Goal: Use online tool/utility: Utilize a website feature to perform a specific function

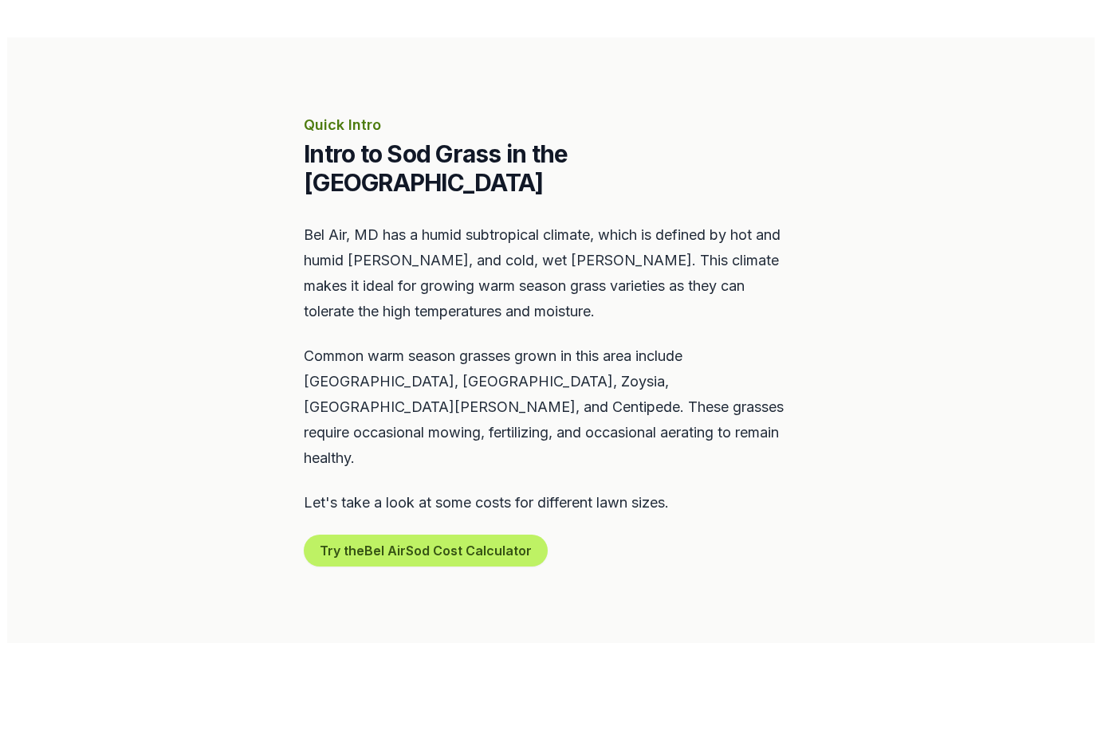
scroll to position [650, 0]
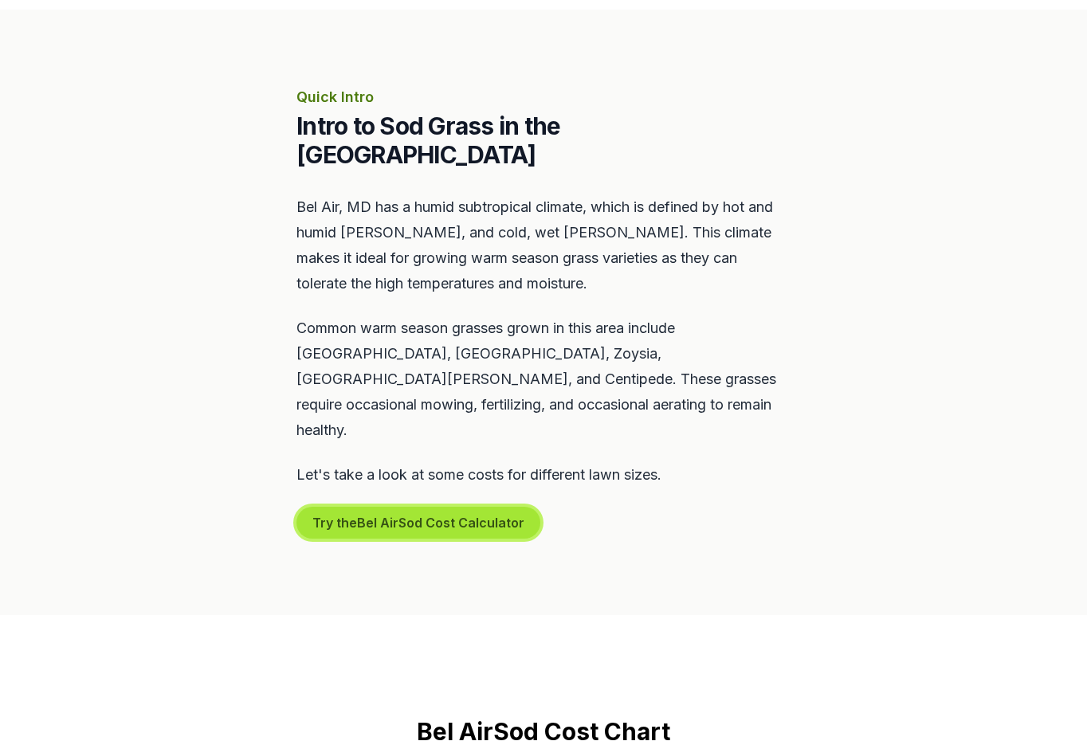
click at [394, 507] on button "Try the Bel Air Sod Cost Calculator" at bounding box center [419, 523] width 244 height 32
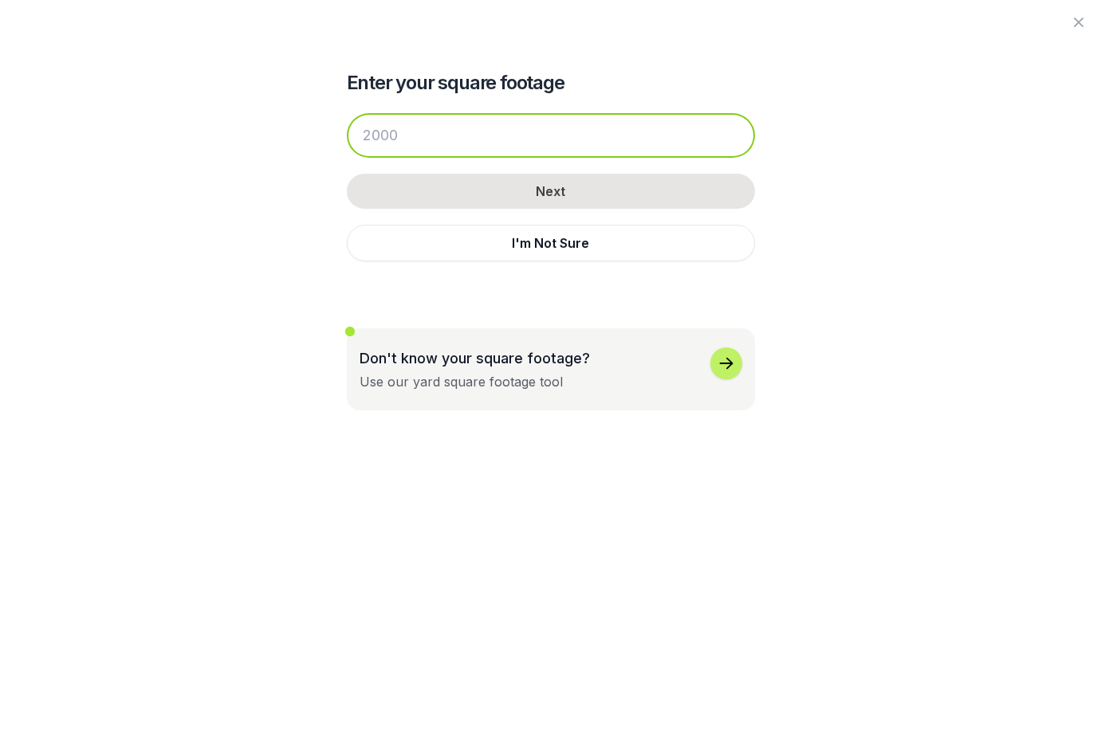
click at [442, 127] on input "number" at bounding box center [551, 135] width 408 height 45
drag, startPoint x: 415, startPoint y: 134, endPoint x: 250, endPoint y: 151, distance: 165.9
click at [347, 151] on input "number" at bounding box center [551, 135] width 408 height 45
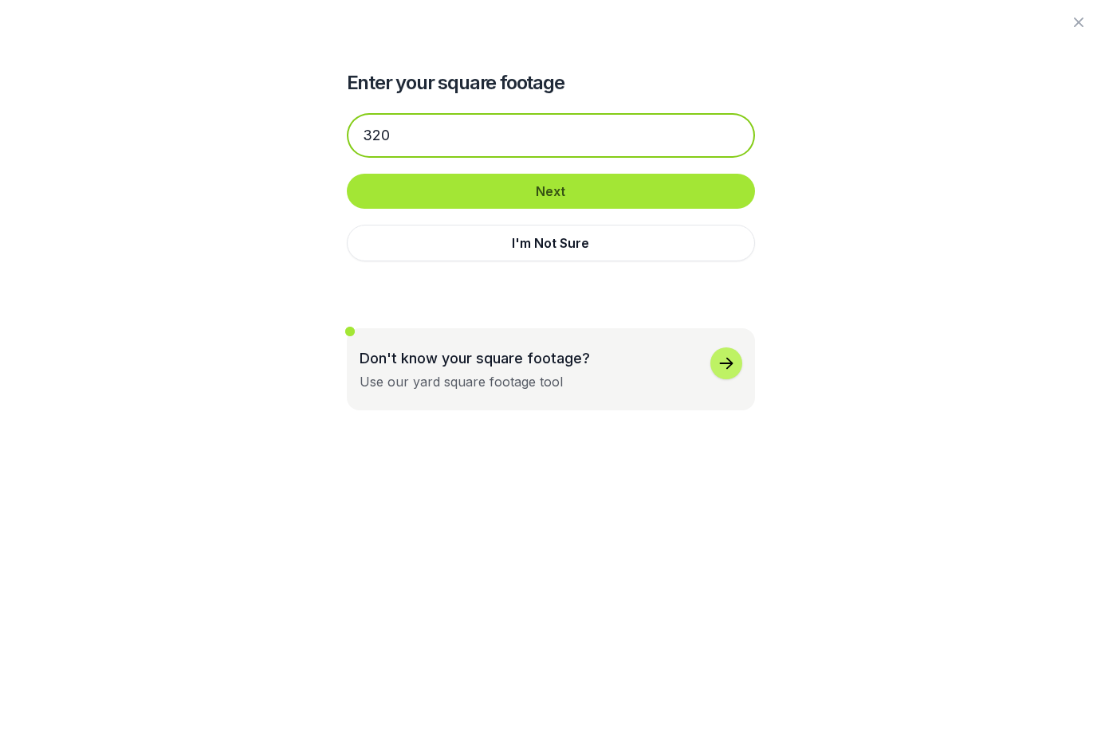
type input "320"
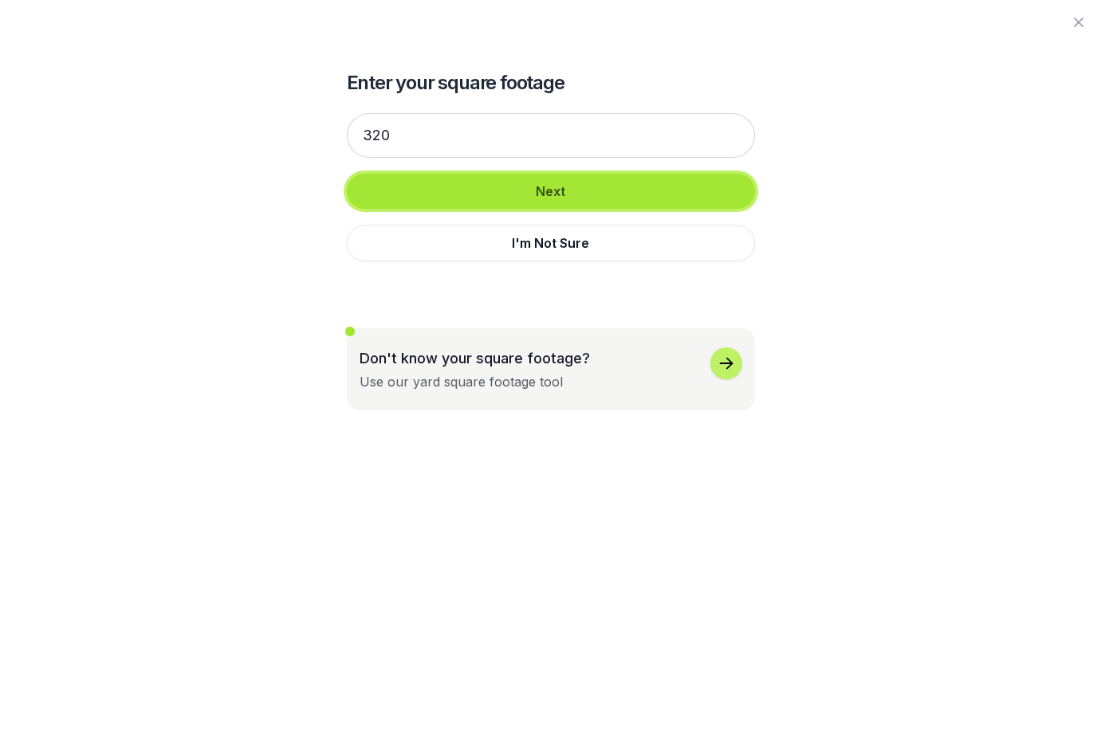
click at [541, 189] on button "Next" at bounding box center [551, 191] width 408 height 35
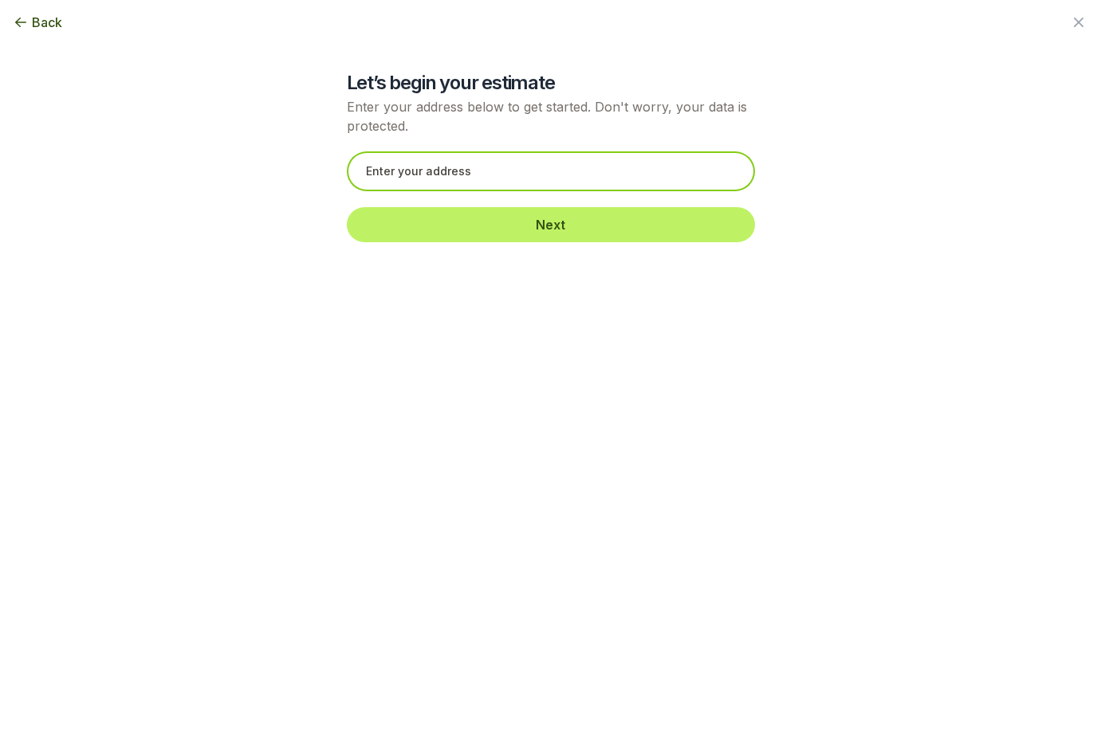
click at [394, 170] on input "text" at bounding box center [551, 171] width 408 height 40
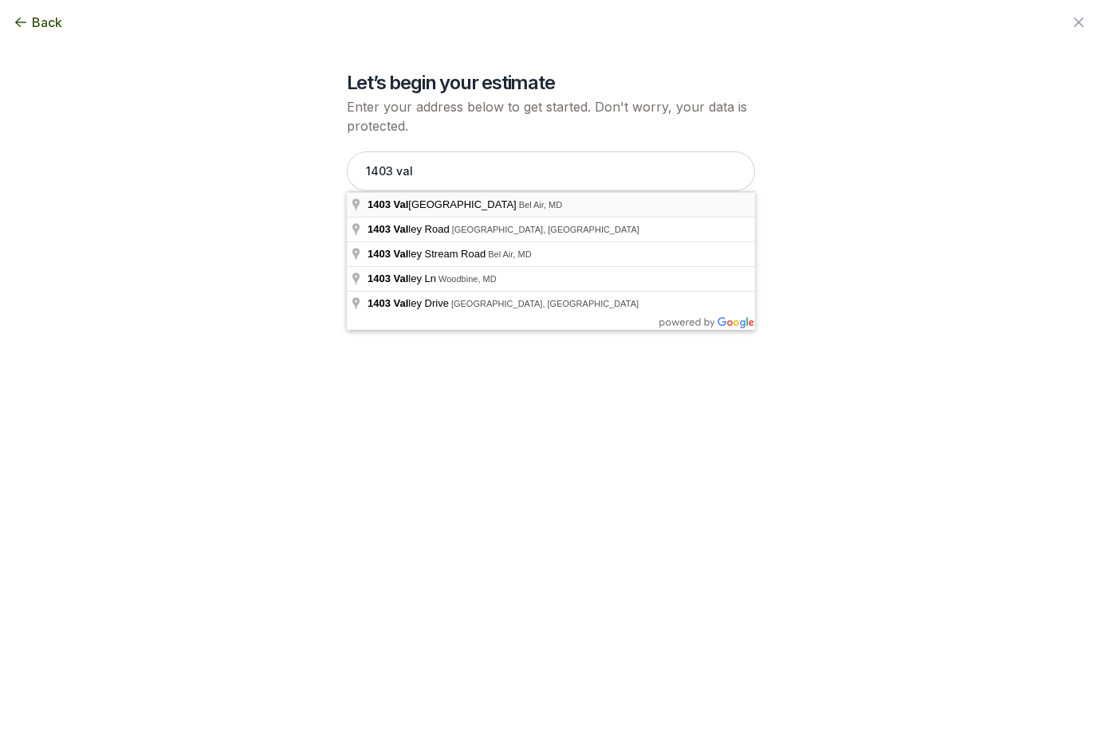
type input "[STREET_ADDRESS]"
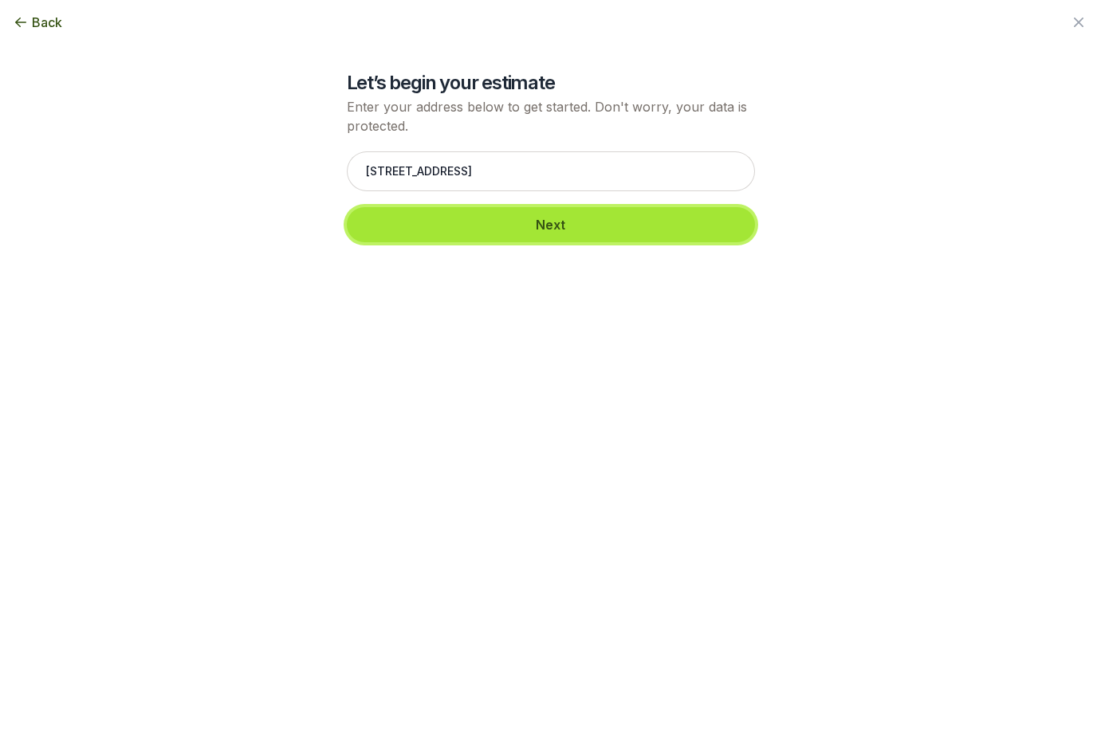
click at [548, 225] on button "Next" at bounding box center [551, 224] width 408 height 35
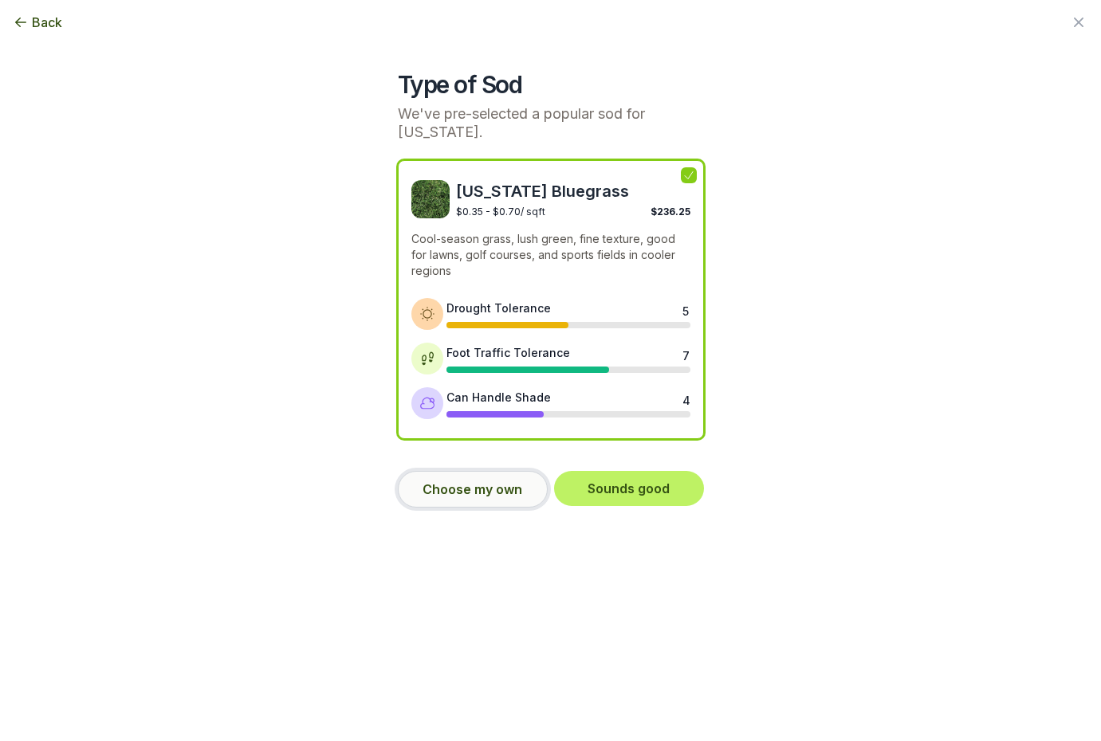
click at [465, 491] on button "Choose my own" at bounding box center [473, 489] width 150 height 37
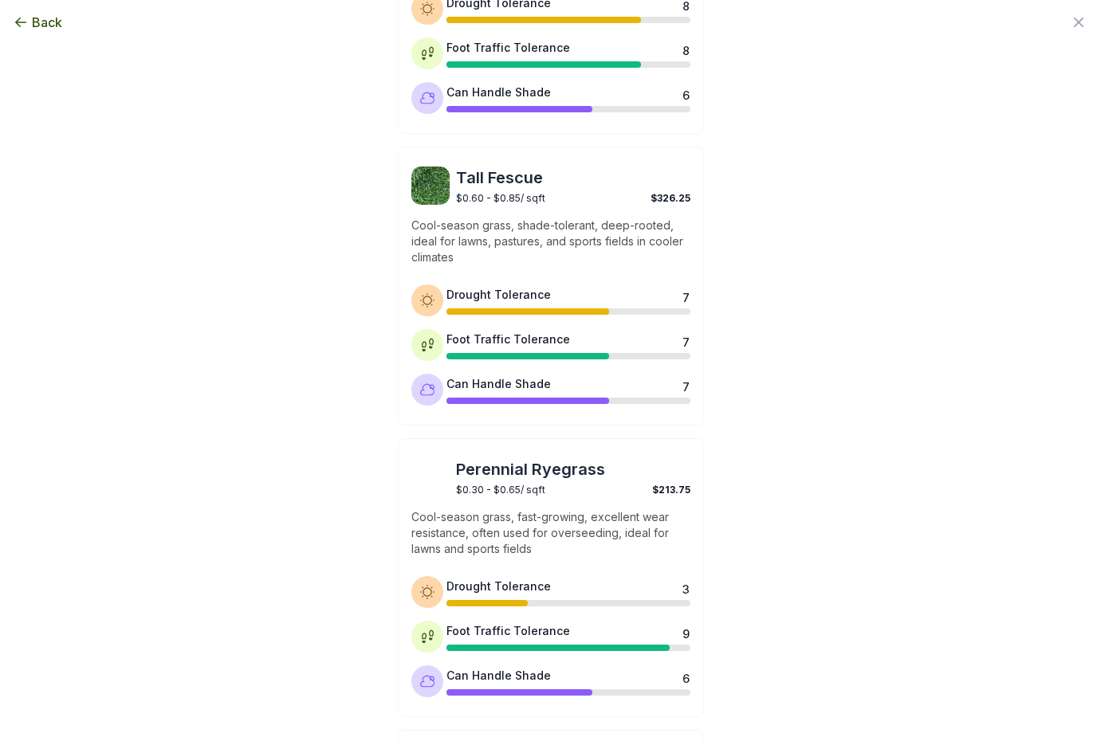
scroll to position [861, 0]
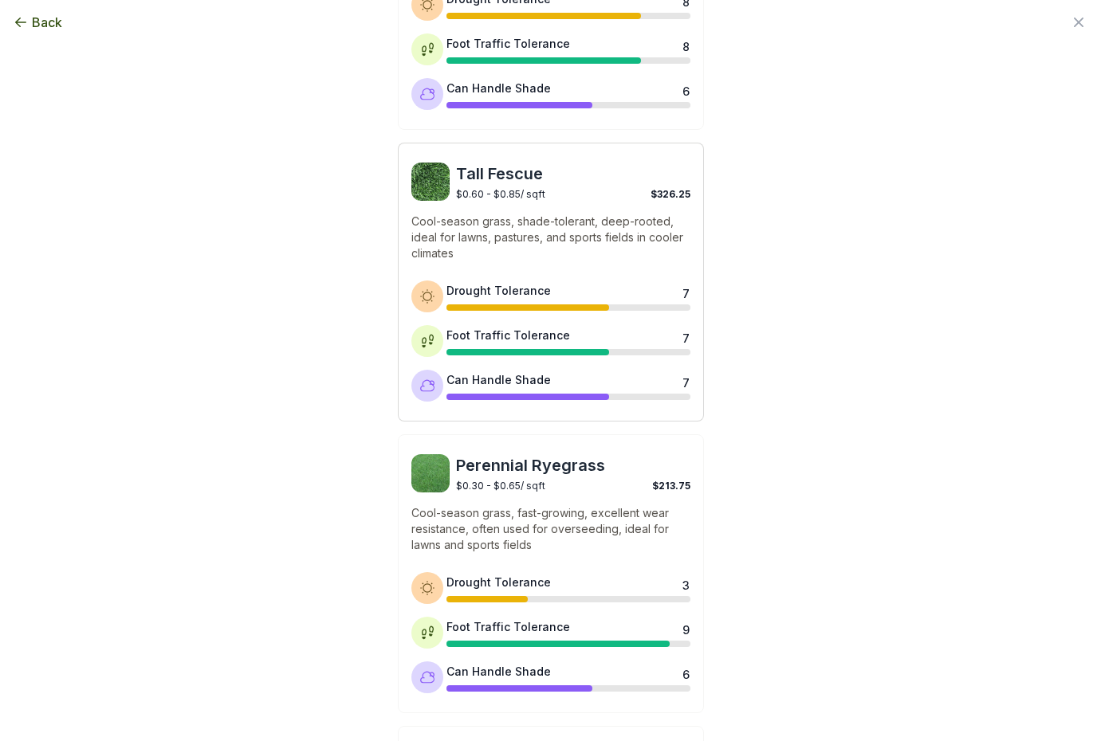
click at [540, 234] on p "Cool-season grass, shade-tolerant, deep-rooted, ideal for lawns, pastures, and …" at bounding box center [550, 238] width 279 height 48
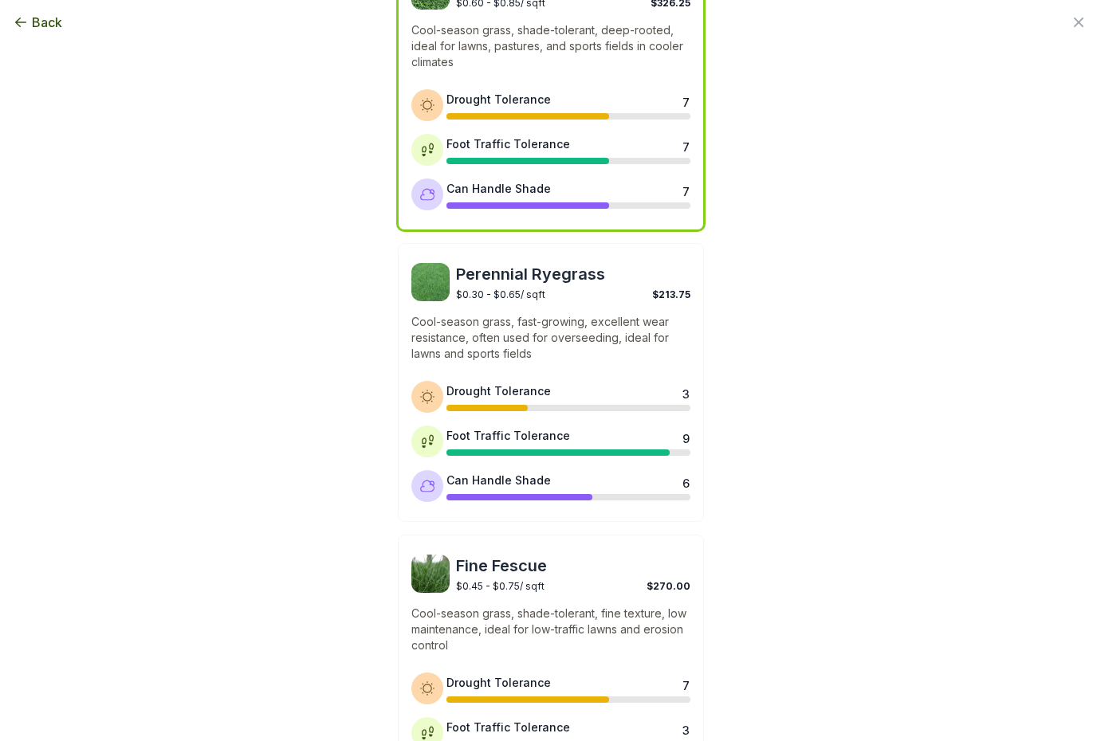
scroll to position [1205, 0]
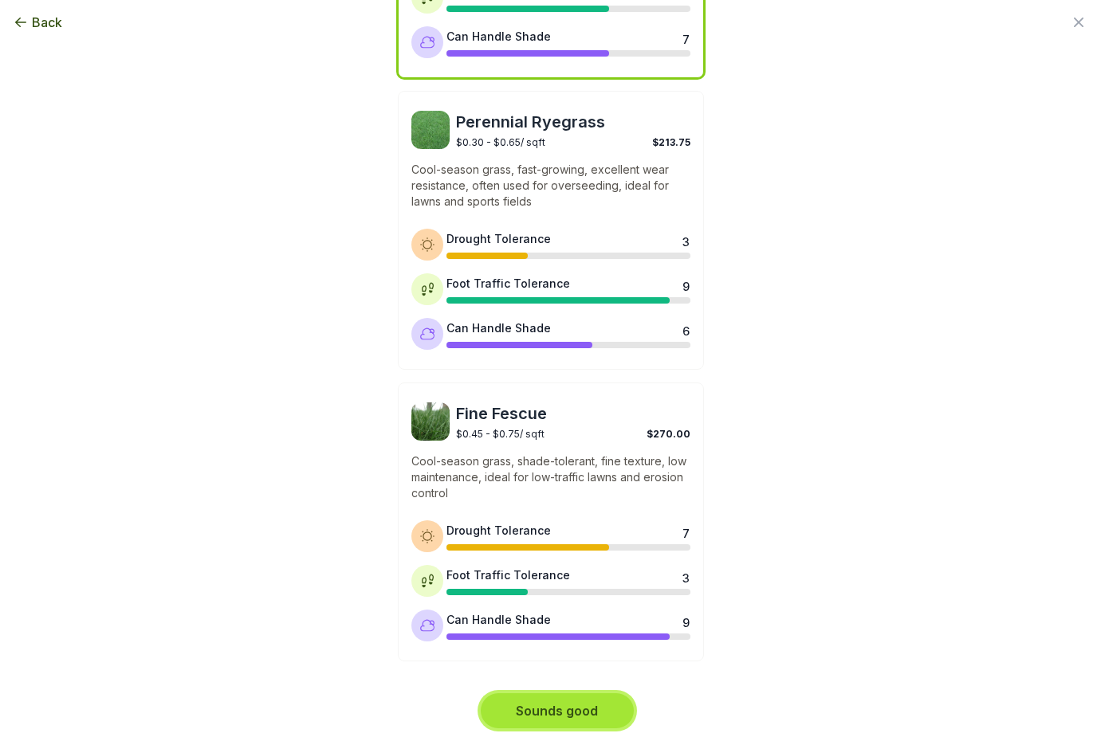
click at [541, 709] on button "Sounds good" at bounding box center [557, 711] width 153 height 35
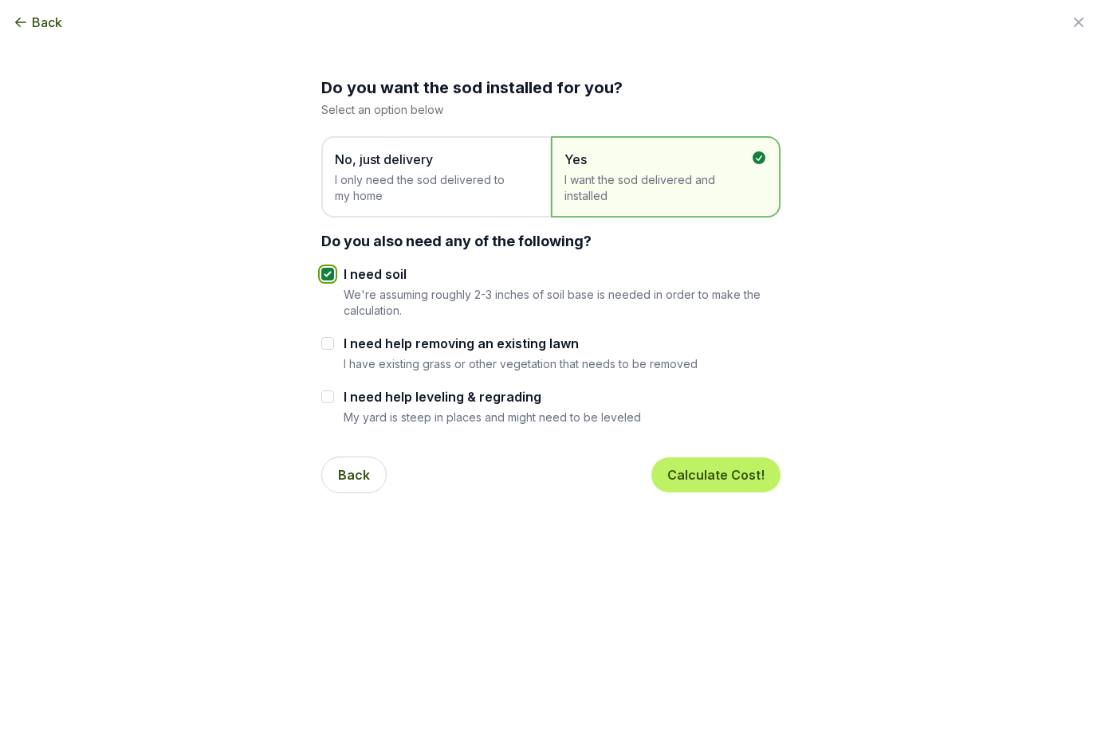
click at [321, 273] on input "I need soil" at bounding box center [327, 274] width 13 height 13
checkbox input "false"
click at [709, 469] on button "Calculate Cost!" at bounding box center [715, 475] width 129 height 35
